Goal: Navigation & Orientation: Locate item on page

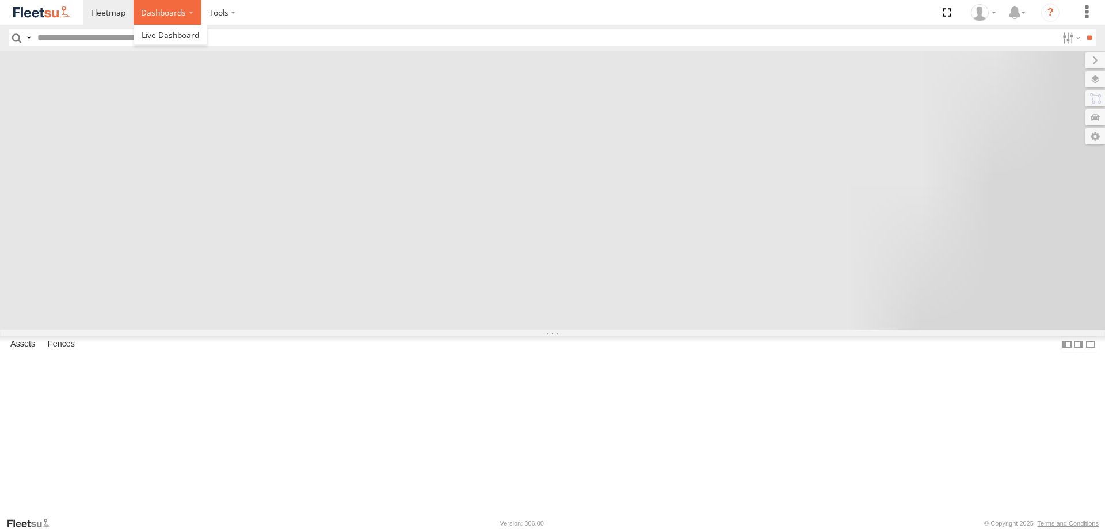
click at [180, 15] on label "Dashboards" at bounding box center [167, 12] width 68 height 25
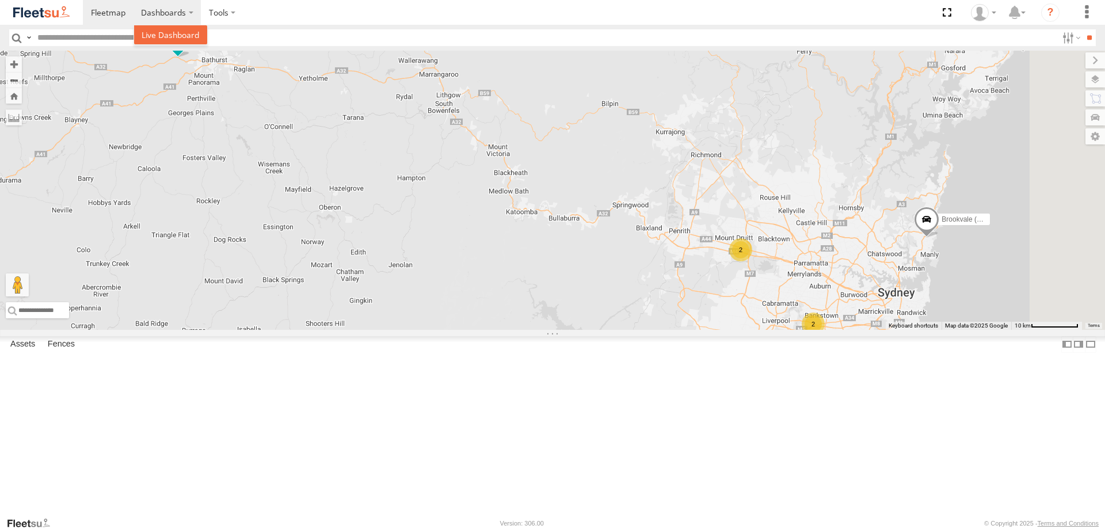
click at [188, 32] on span at bounding box center [171, 34] width 58 height 11
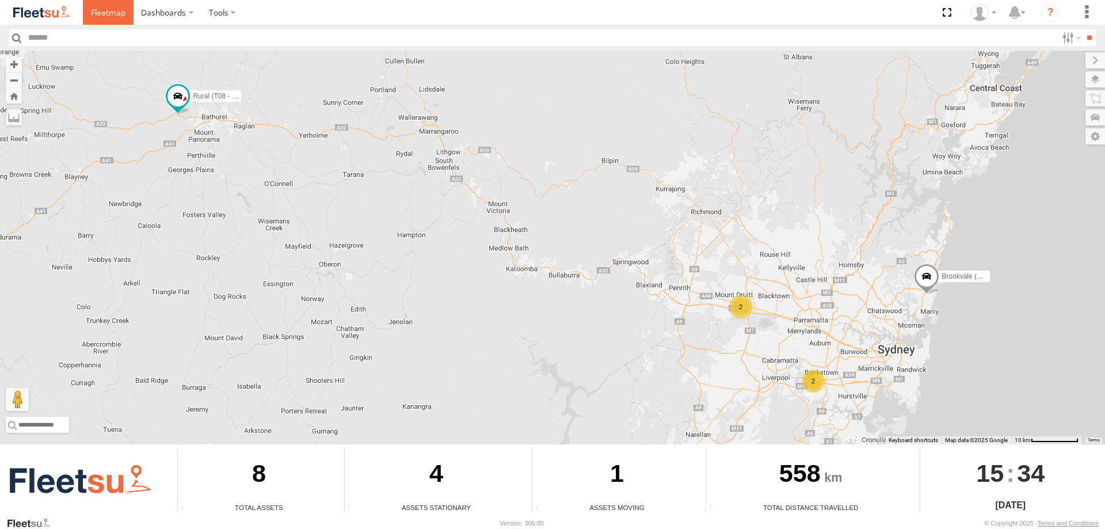
click at [116, 12] on span at bounding box center [108, 12] width 35 height 11
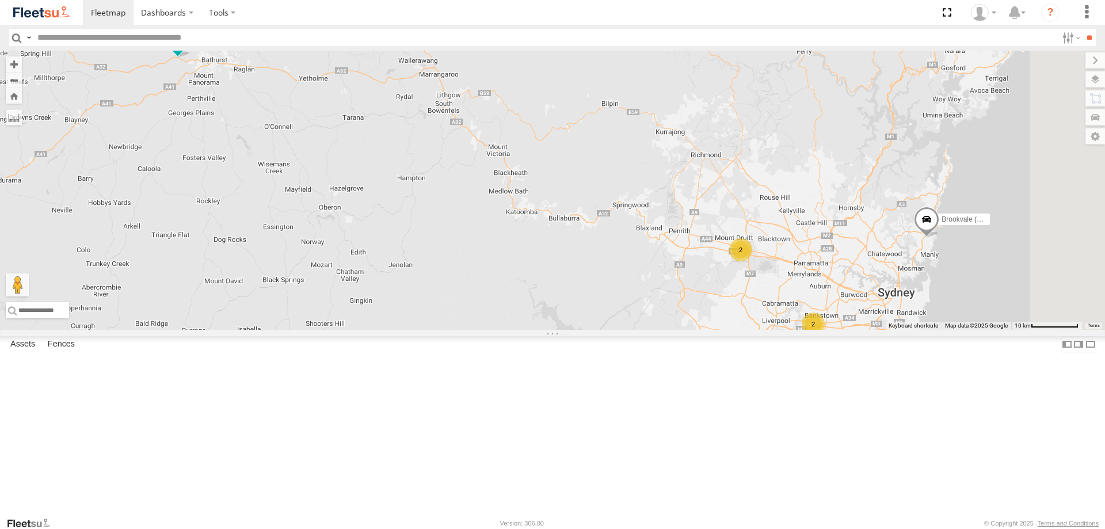
click at [0, 0] on span at bounding box center [0, 0] width 0 height 0
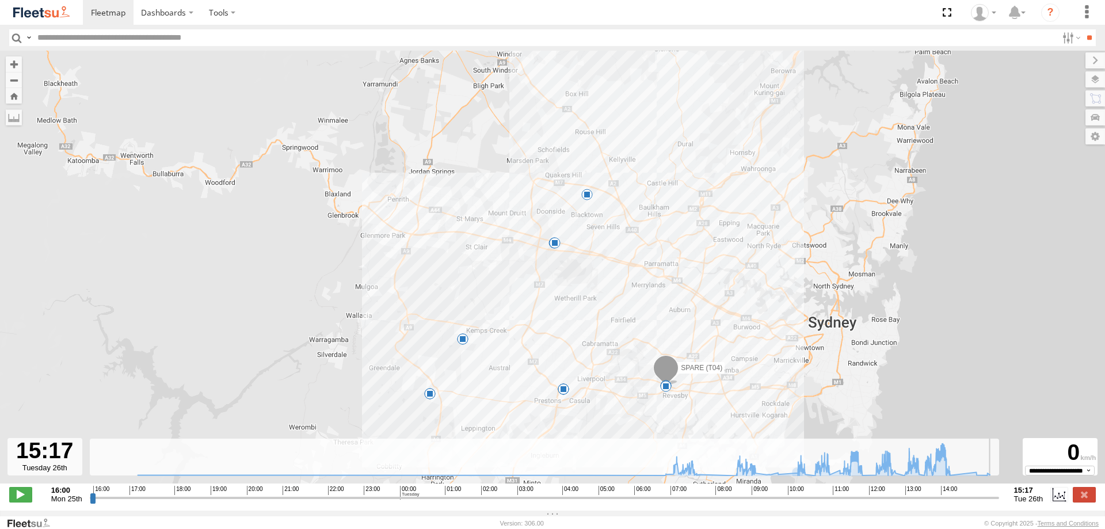
drag, startPoint x: 785, startPoint y: 505, endPoint x: 999, endPoint y: 502, distance: 214.6
type input "**********"
click at [999, 502] on input "range" at bounding box center [544, 497] width 909 height 11
click at [118, 6] on link at bounding box center [108, 12] width 51 height 25
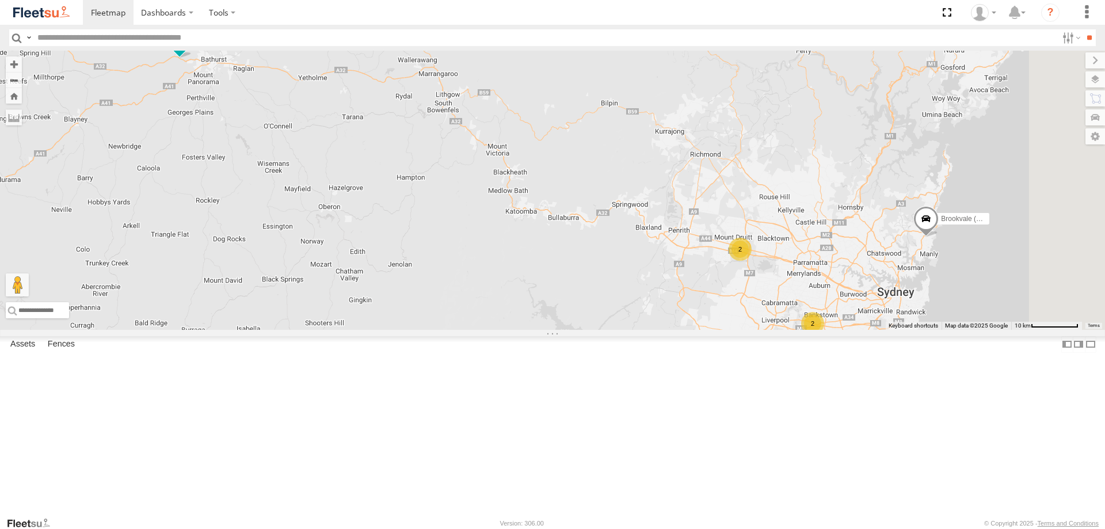
click at [0, 0] on span at bounding box center [0, 0] width 0 height 0
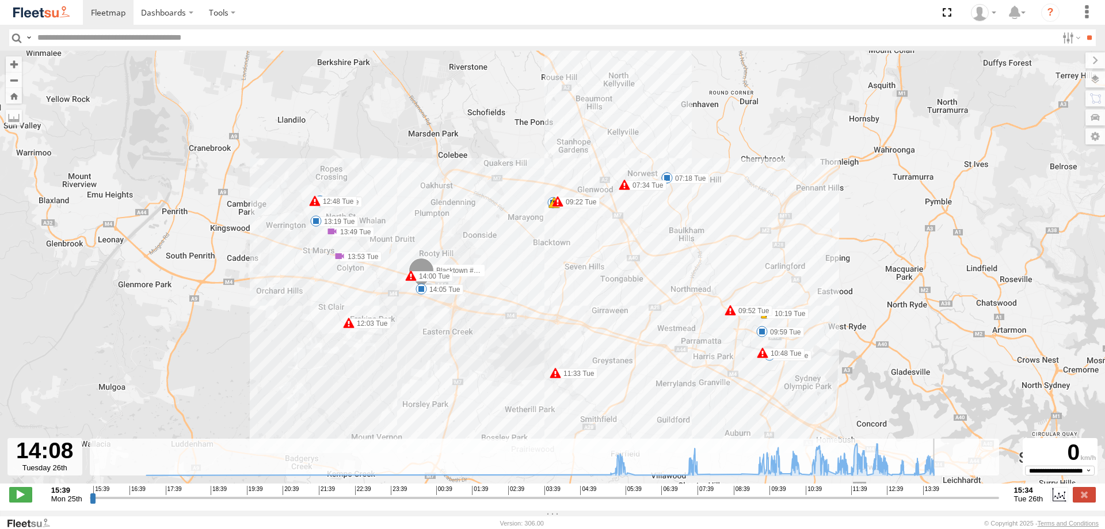
drag, startPoint x: 761, startPoint y: 505, endPoint x: 941, endPoint y: 502, distance: 180.7
type input "**********"
click at [941, 502] on input "range" at bounding box center [544, 497] width 909 height 11
